Goal: Find specific page/section: Find specific page/section

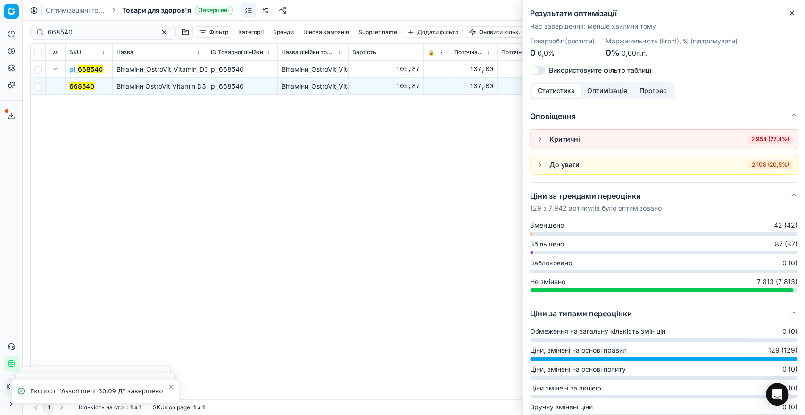
drag, startPoint x: 70, startPoint y: 29, endPoint x: 35, endPoint y: 29, distance: 34.9
click at [35, 29] on div "668540" at bounding box center [103, 32] width 146 height 15
drag, startPoint x: 69, startPoint y: 33, endPoint x: 36, endPoint y: 29, distance: 33.2
click at [36, 29] on div "668540" at bounding box center [103, 32] width 146 height 15
paste input "31422"
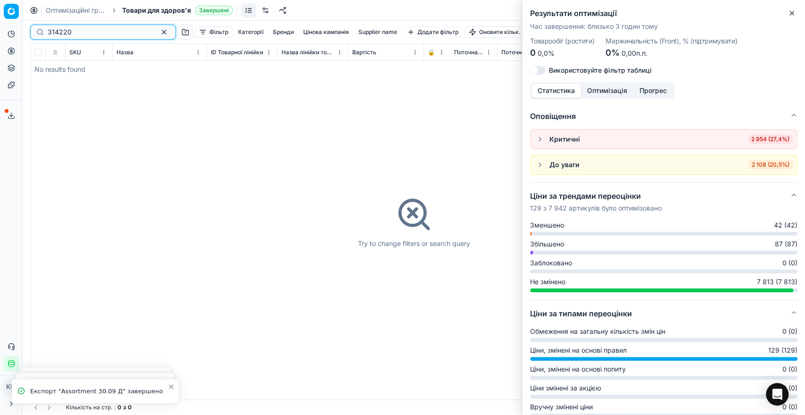
type input "314220"
click at [790, 13] on icon "button" at bounding box center [792, 13] width 8 height 8
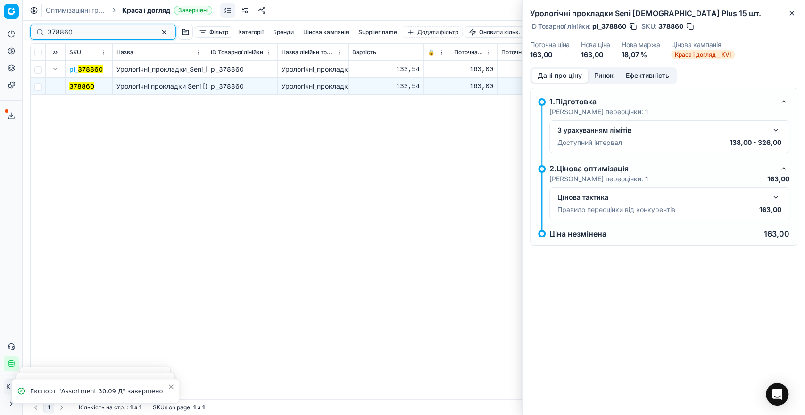
drag, startPoint x: 73, startPoint y: 32, endPoint x: 31, endPoint y: 30, distance: 42.0
click at [31, 30] on div "378860" at bounding box center [103, 32] width 146 height 15
paste input "1422"
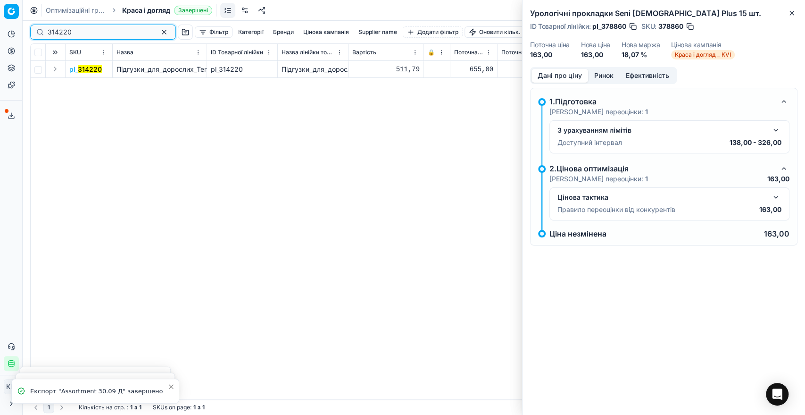
type input "314220"
click at [57, 64] on button "Expand" at bounding box center [55, 68] width 11 height 11
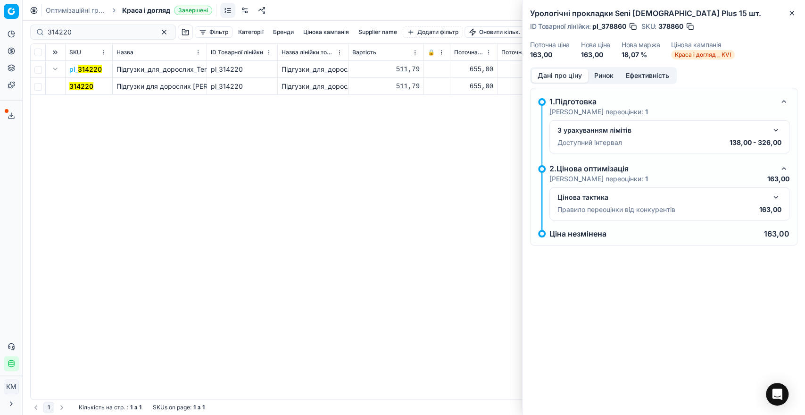
click at [77, 85] on mark "314220" at bounding box center [81, 86] width 24 height 8
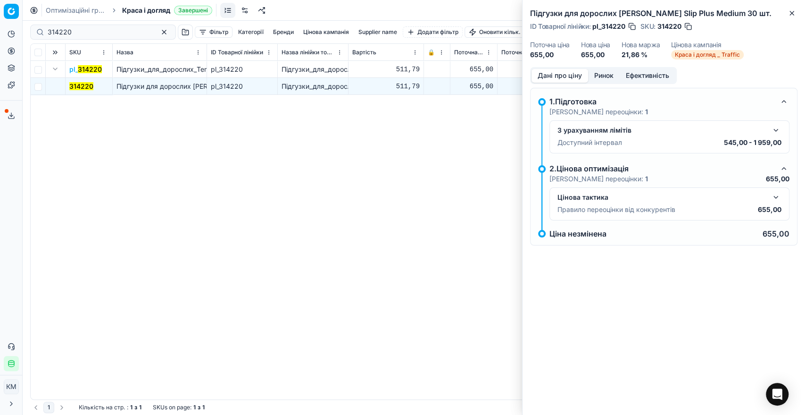
click at [779, 195] on button "button" at bounding box center [775, 197] width 11 height 11
